Goal: Information Seeking & Learning: Understand process/instructions

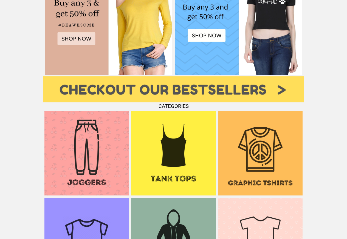
scroll to position [299, 0]
